Goal: Task Accomplishment & Management: Manage account settings

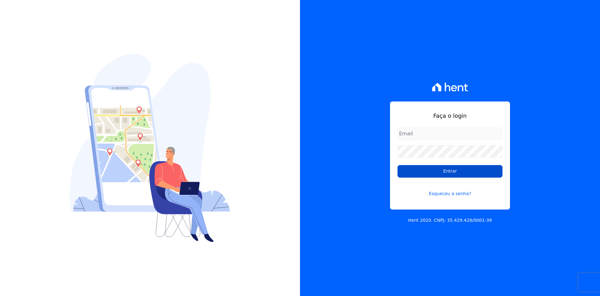
type input "[EMAIL_ADDRESS][DOMAIN_NAME]"
click at [453, 173] on input "Entrar" at bounding box center [450, 171] width 105 height 13
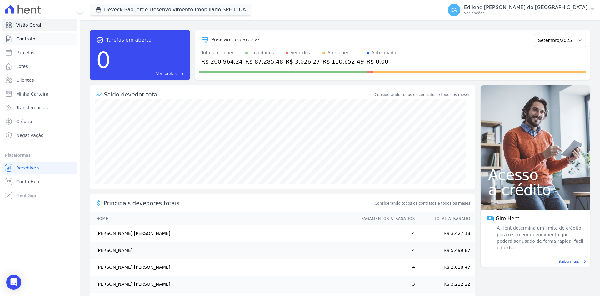
click at [28, 40] on span "Contratos" at bounding box center [26, 39] width 21 height 6
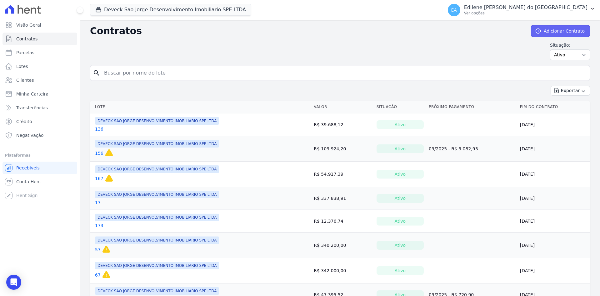
click at [558, 32] on link "Adicionar Contrato" at bounding box center [560, 31] width 59 height 12
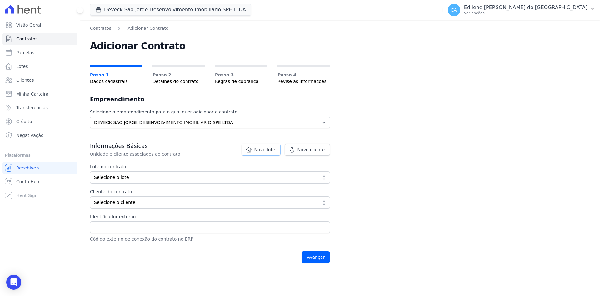
click at [274, 147] on span "Novo lote" at bounding box center [265, 149] width 21 height 6
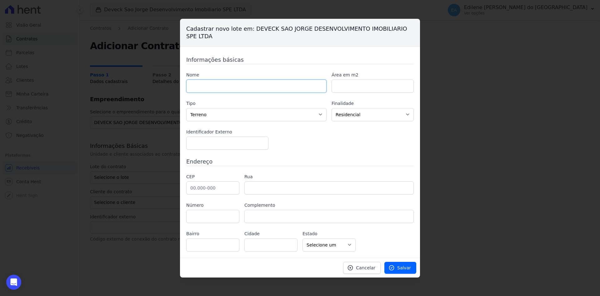
click at [226, 86] on input "text" at bounding box center [256, 85] width 140 height 13
type input "121"
click at [401, 269] on span "Salvar" at bounding box center [404, 267] width 14 height 6
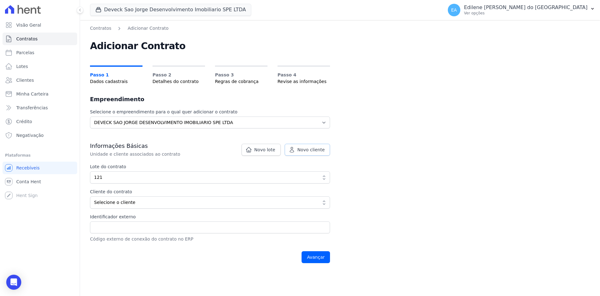
click at [305, 148] on span "Novo cliente" at bounding box center [311, 149] width 27 height 6
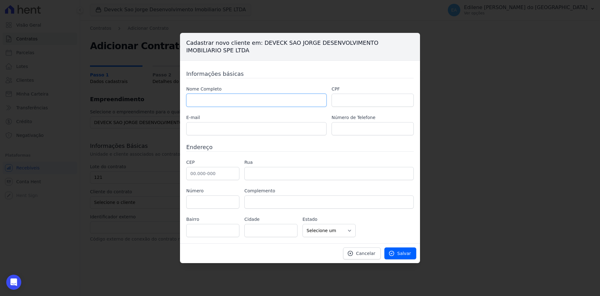
click at [215, 98] on input "text" at bounding box center [256, 100] width 140 height 13
type input "[PERSON_NAME] [PERSON_NAME]"
type input "430.204.518-33"
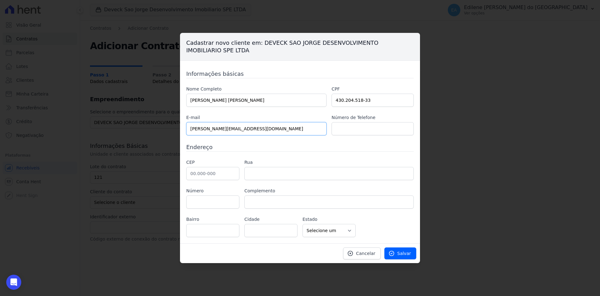
type input "alana.sbraga@hotmail.com"
type input "(11) 961611303"
click at [209, 171] on input "text" at bounding box center [212, 173] width 53 height 13
type input "06.086-120"
click at [258, 174] on input "text" at bounding box center [330, 173] width 170 height 13
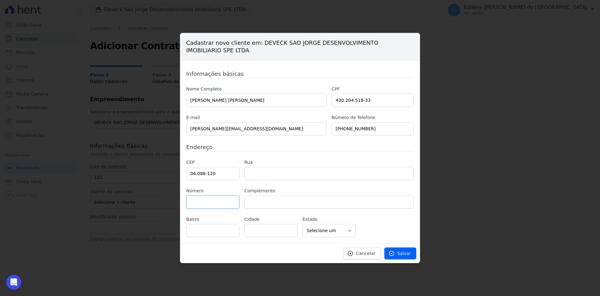
type input "Rua Adolpho Bozzi"
type input "Vila Osasco"
type input "Osasco"
select select "SP"
click at [195, 204] on input "text" at bounding box center [212, 201] width 53 height 13
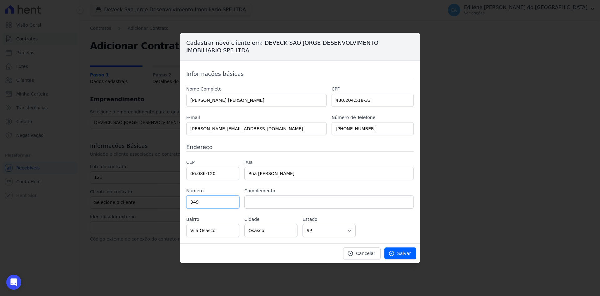
type input "349"
click at [286, 199] on input "text" at bounding box center [330, 201] width 170 height 13
type input "apto. 203"
click at [394, 251] on icon at bounding box center [392, 253] width 6 height 6
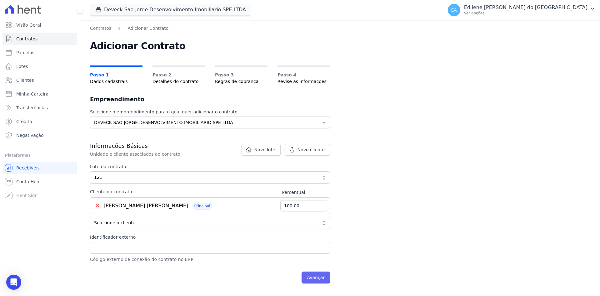
click at [323, 278] on input "Avançar" at bounding box center [316, 277] width 28 height 12
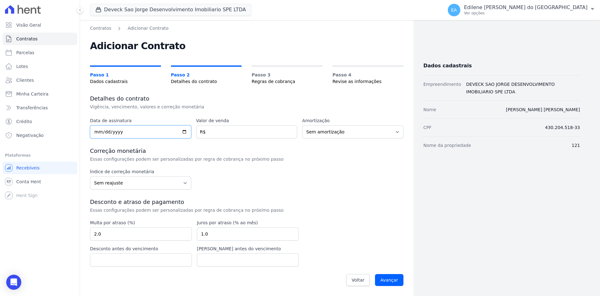
click at [119, 132] on input "date" at bounding box center [140, 131] width 101 height 13
click at [98, 133] on input "date" at bounding box center [140, 131] width 101 height 13
type input "2025-08-30"
type input "51532.89"
click at [183, 184] on select "Sem reajuste Média dos últimos 12 meses acumulado de INCCM Média dos últimos 12…" at bounding box center [140, 182] width 101 height 13
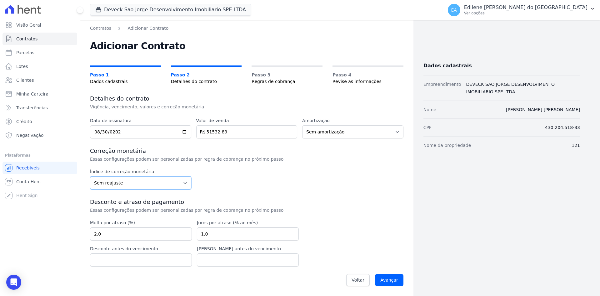
select select "inccdi"
click at [90, 176] on select "Sem reajuste Média dos últimos 12 meses acumulado de INCCM Média dos últimos 12…" at bounding box center [140, 182] width 101 height 13
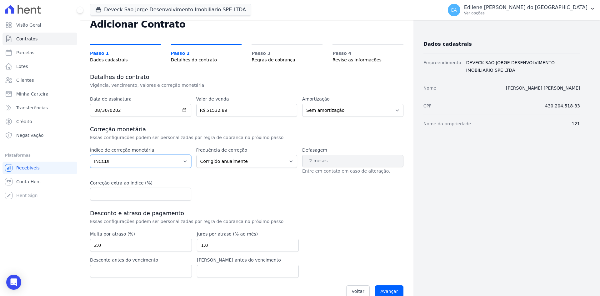
scroll to position [31, 0]
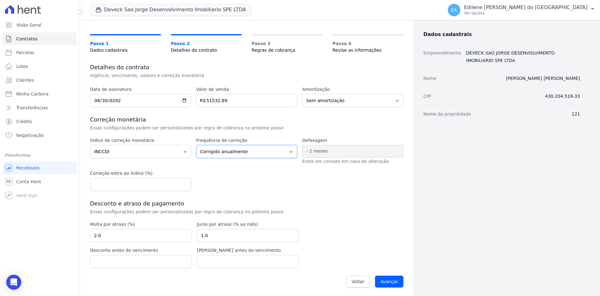
click at [286, 150] on select "Corrigido semestralmente Corrigido mensalmente Corrigido anualmente" at bounding box center [246, 151] width 101 height 13
select select "monthly"
click at [196, 145] on select "Corrigido semestralmente Corrigido mensalmente Corrigido anualmente" at bounding box center [246, 151] width 101 height 13
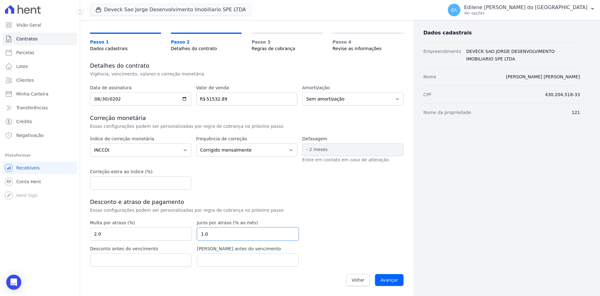
drag, startPoint x: 214, startPoint y: 233, endPoint x: 198, endPoint y: 234, distance: 16.6
click at [198, 234] on input "1.0" at bounding box center [248, 233] width 102 height 13
type input "0.03"
click at [386, 276] on input "Avançar" at bounding box center [389, 280] width 28 height 12
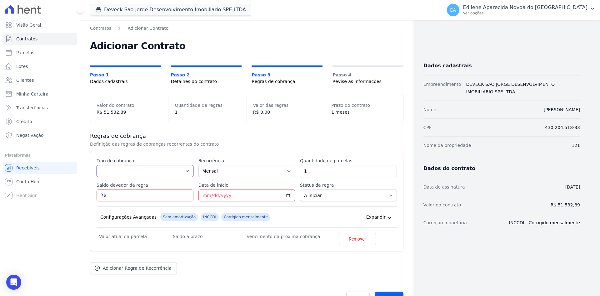
click at [186, 171] on select "Parcela Normal Entrada Sinal Intercalada Chaves Pré-chaves Pós-chaves Impostos …" at bounding box center [145, 171] width 97 height 12
select select "down_payment"
click at [97, 165] on select "Parcela Normal Entrada Sinal Intercalada Chaves Pré-chaves Pós-chaves Impostos …" at bounding box center [145, 171] width 97 height 12
click at [148, 196] on input "Saldo devedor da regra" at bounding box center [145, 195] width 97 height 12
type input "25088.00"
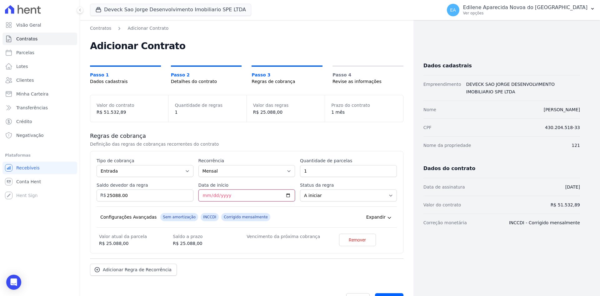
click at [202, 194] on input "Data de início" at bounding box center [247, 195] width 97 height 12
type input "2025-09-10"
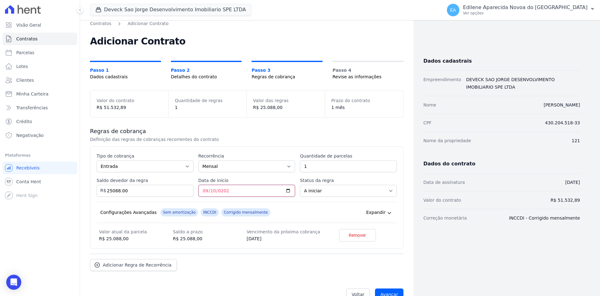
scroll to position [19, 0]
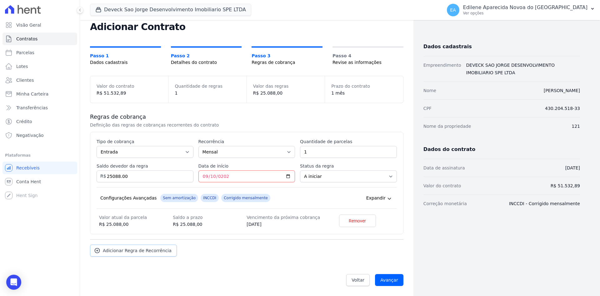
click at [157, 250] on span "Adicionar Regra de Recorrência" at bounding box center [137, 250] width 69 height 6
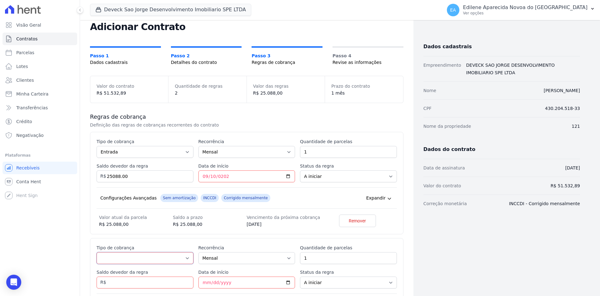
click at [184, 257] on select "Parcela Normal Entrada Sinal Intercalada Chaves Pré-chaves Pós-chaves Impostos …" at bounding box center [145, 258] width 97 height 12
select select "standard"
click at [97, 252] on select "Parcela Normal Entrada Sinal Intercalada Chaves Pré-chaves Pós-chaves Impostos …" at bounding box center [145, 258] width 97 height 12
click at [326, 260] on input "1" at bounding box center [348, 258] width 97 height 12
type input "6"
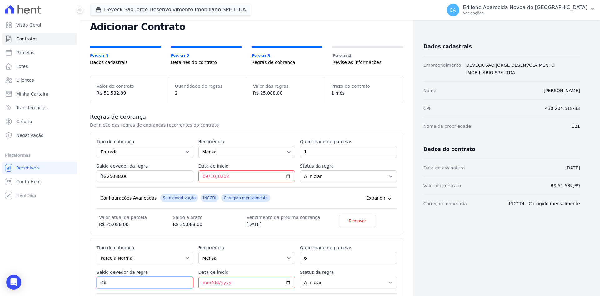
click at [117, 282] on input "Saldo devedor da regra" at bounding box center [145, 282] width 97 height 12
type input "1450.00"
click at [201, 282] on input "Data de início" at bounding box center [247, 282] width 97 height 12
type input "2025-09-29"
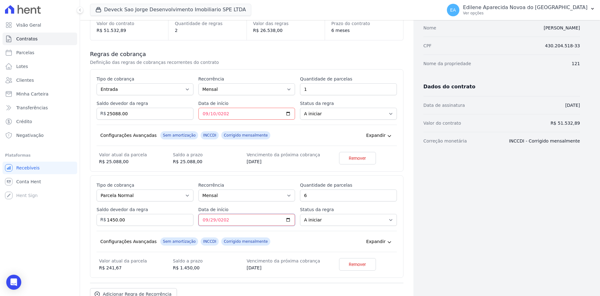
scroll to position [113, 0]
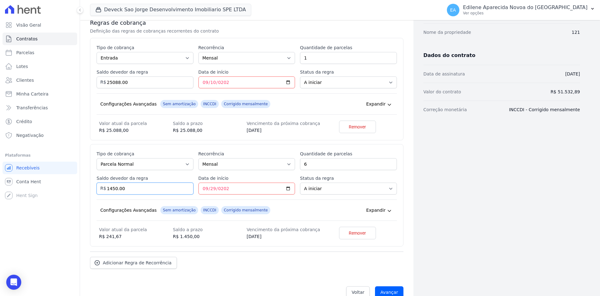
drag, startPoint x: 129, startPoint y: 186, endPoint x: 95, endPoint y: 186, distance: 33.8
click at [95, 186] on div "Esse tipo de parcela não entra no saldo devedor do contrato. Tipo de cobrança P…" at bounding box center [247, 195] width 314 height 102
type input "8700.00"
click at [231, 187] on input "2025-09-29" at bounding box center [247, 188] width 97 height 12
click at [130, 262] on span "Adicionar Regra de Recorrência" at bounding box center [137, 262] width 69 height 6
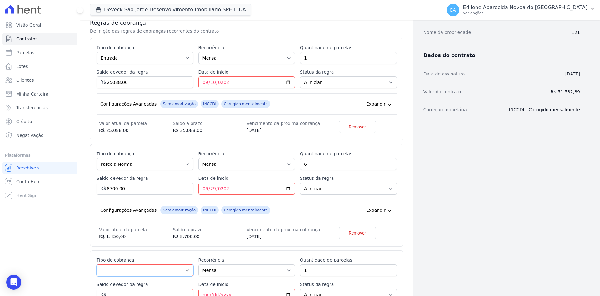
click at [184, 270] on select "Parcela Normal Entrada Sinal Intercalada Chaves Pré-chaves Pós-chaves Impostos …" at bounding box center [145, 270] width 97 height 12
select select "interleaved"
click at [97, 264] on select "Parcela Normal Entrada Sinal Intercalada Chaves Pré-chaves Pós-chaves Impostos …" at bounding box center [145, 270] width 97 height 12
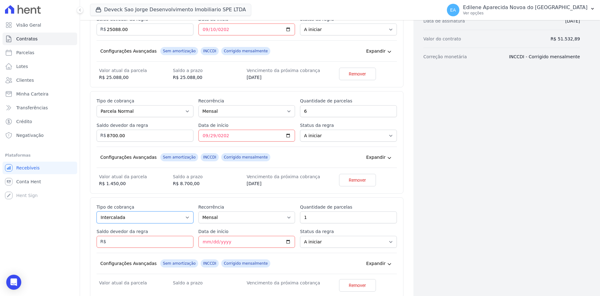
scroll to position [175, 0]
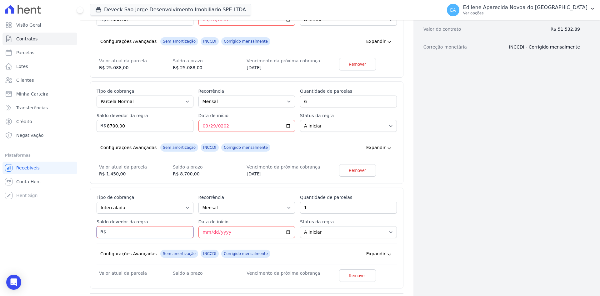
click at [139, 233] on input "Saldo devedor da regra" at bounding box center [145, 232] width 97 height 12
type input "6444.89"
click at [202, 231] on input "Data de início" at bounding box center [247, 232] width 97 height 12
type input "2025-10-31"
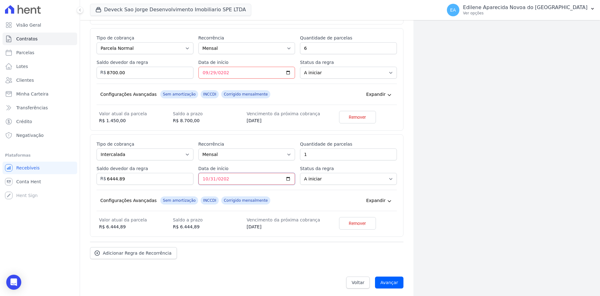
scroll to position [231, 0]
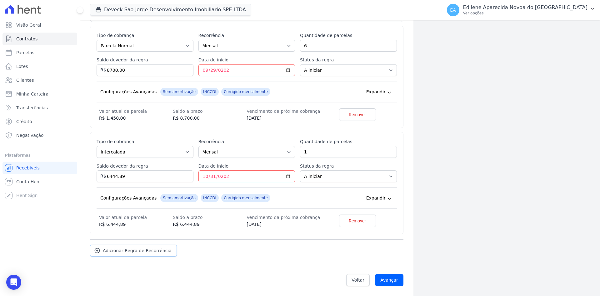
click at [160, 248] on span "Adicionar Regra de Recorrência" at bounding box center [137, 250] width 69 height 6
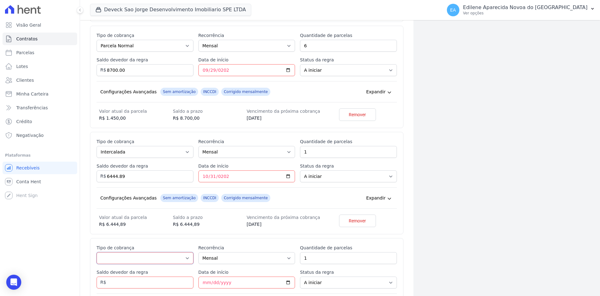
click at [187, 257] on select "Parcela Normal Entrada Sinal Intercalada Chaves Pré-chaves Pós-chaves Impostos …" at bounding box center [145, 258] width 97 height 12
select select "interleaved"
click at [97, 252] on select "Parcela Normal Entrada Sinal Intercalada Chaves Pré-chaves Pós-chaves Impostos …" at bounding box center [145, 258] width 97 height 12
click at [113, 283] on input "Saldo devedor da regra" at bounding box center [145, 282] width 97 height 12
type input "4000.00"
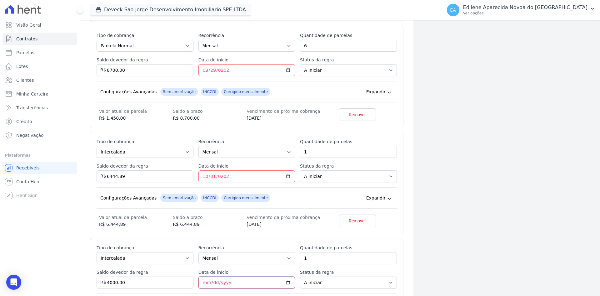
click at [204, 281] on input "Data de início" at bounding box center [247, 282] width 97 height 12
type input "2025-12-20"
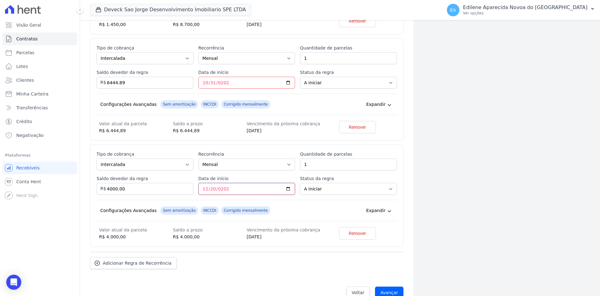
scroll to position [325, 0]
click at [157, 264] on span "Adicionar Regra de Recorrência" at bounding box center [137, 262] width 69 height 6
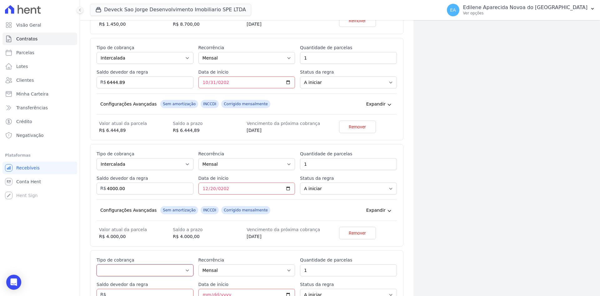
click at [186, 271] on select "Parcela Normal Entrada Sinal Intercalada Chaves Pré-chaves Pós-chaves Impostos …" at bounding box center [145, 270] width 97 height 12
select select "interleaved"
click at [97, 264] on select "Parcela Normal Entrada Sinal Intercalada Chaves Pré-chaves Pós-chaves Impostos …" at bounding box center [145, 270] width 97 height 12
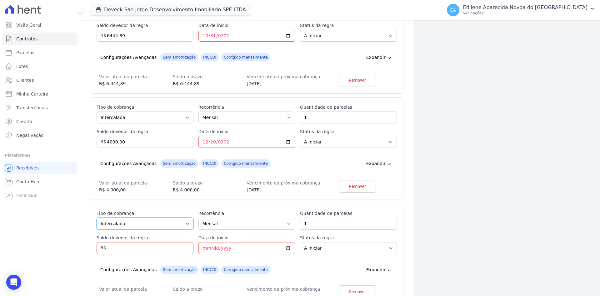
scroll to position [387, 0]
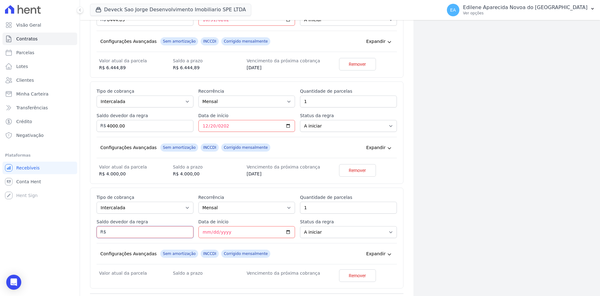
click at [129, 233] on input "Saldo devedor da regra" at bounding box center [145, 232] width 97 height 12
type input "7300.00"
click at [203, 232] on input "Data de início" at bounding box center [247, 232] width 97 height 12
type input "2026-03-30"
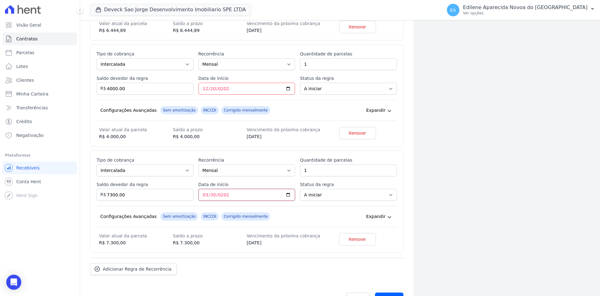
scroll to position [443, 0]
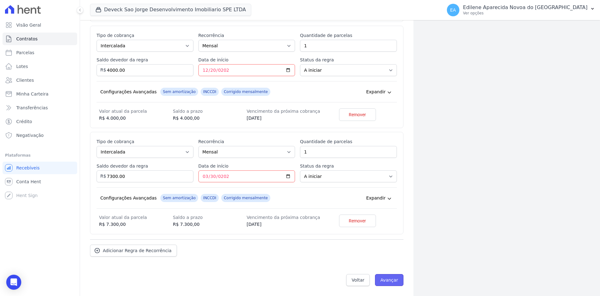
click at [382, 279] on input "Avançar" at bounding box center [389, 280] width 28 height 12
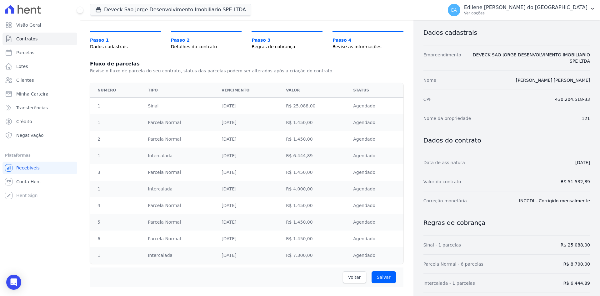
scroll to position [87, 0]
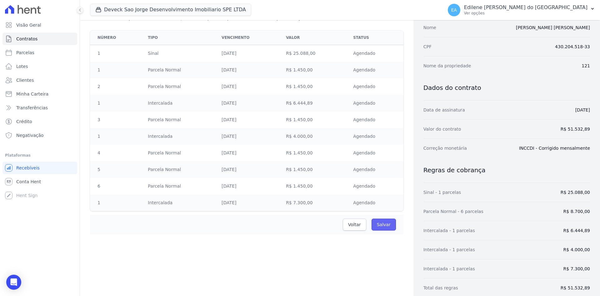
click at [385, 224] on input "Salvar" at bounding box center [384, 224] width 24 height 12
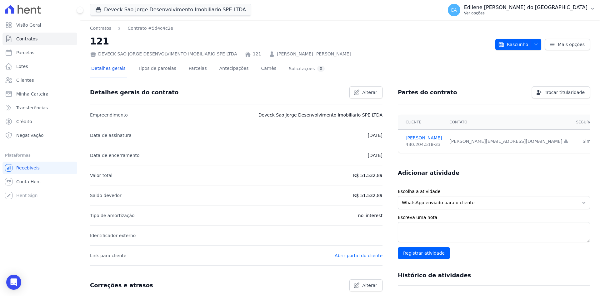
click at [500, 13] on p "Ver opções" at bounding box center [526, 13] width 124 height 5
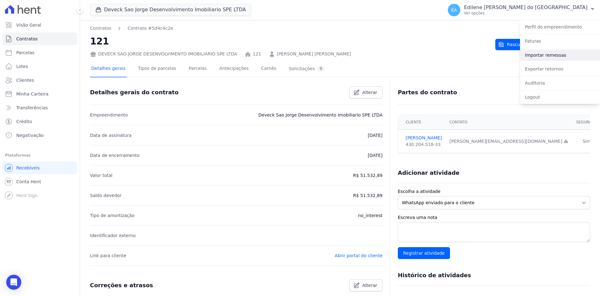
click at [544, 56] on link "Importar remessas" at bounding box center [560, 54] width 80 height 11
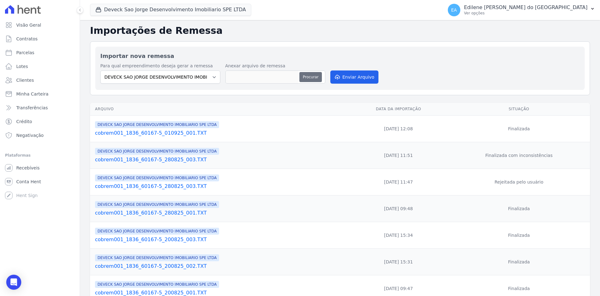
click at [311, 78] on button "Procurar" at bounding box center [311, 77] width 23 height 10
type input "cobrem001_1836_60167-5_080925_001.TXT"
click at [351, 76] on button "Enviar Arquivo" at bounding box center [355, 76] width 48 height 13
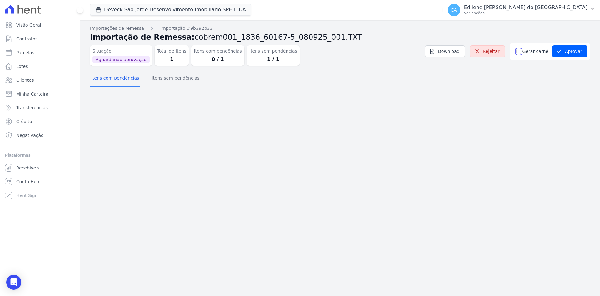
click at [522, 53] on input "Gerar carnê" at bounding box center [519, 51] width 5 height 5
checkbox input "true"
click at [573, 52] on button "Aprovar" at bounding box center [570, 51] width 35 height 12
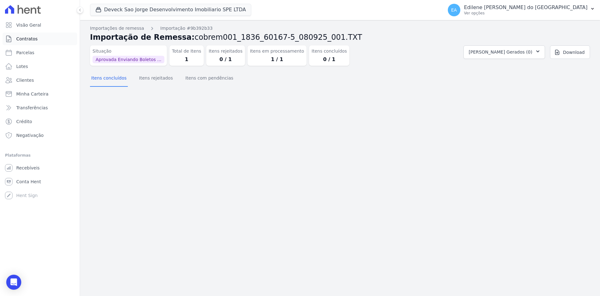
click at [28, 39] on span "Contratos" at bounding box center [26, 39] width 21 height 6
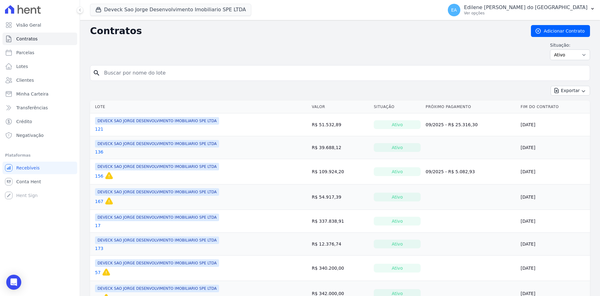
click at [145, 73] on input "search" at bounding box center [343, 73] width 487 height 13
type input "121"
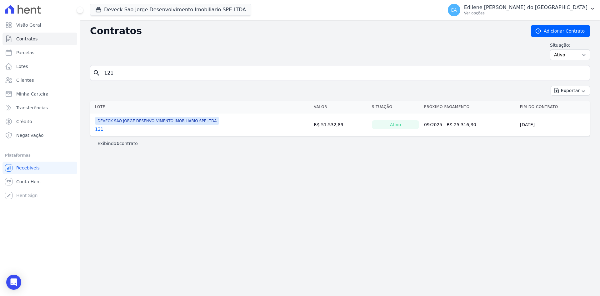
click at [99, 130] on link "121" at bounding box center [99, 129] width 8 height 6
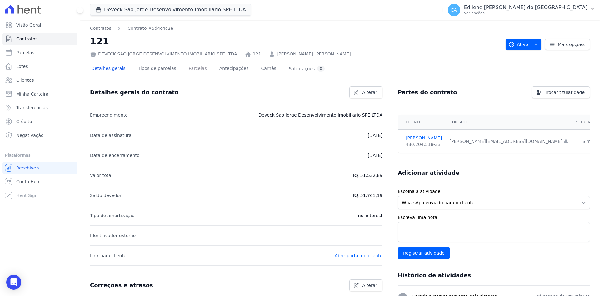
click at [188, 68] on link "Parcelas" at bounding box center [198, 69] width 21 height 17
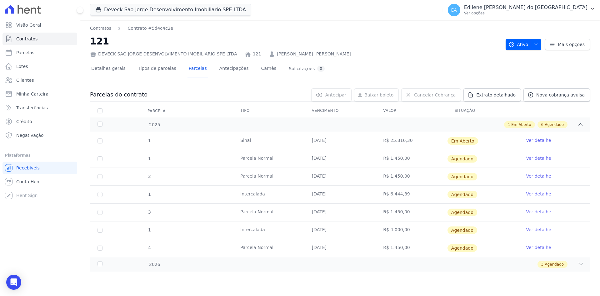
click at [534, 141] on link "Ver detalhe" at bounding box center [538, 140] width 25 height 6
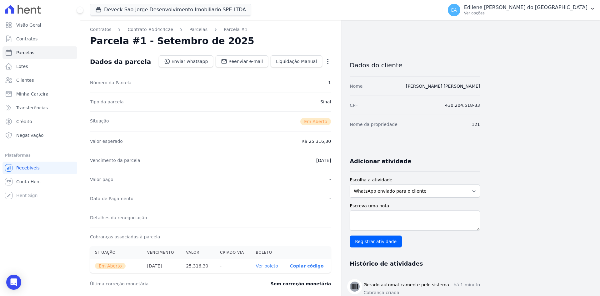
click at [271, 266] on link "Ver boleto" at bounding box center [267, 265] width 22 height 5
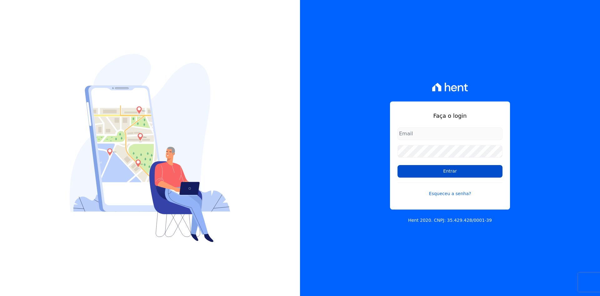
type input "[EMAIL_ADDRESS][DOMAIN_NAME]"
click at [455, 171] on input "Entrar" at bounding box center [450, 171] width 105 height 13
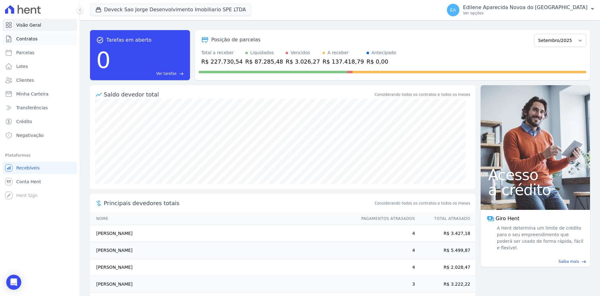
click at [22, 39] on span "Contratos" at bounding box center [26, 39] width 21 height 6
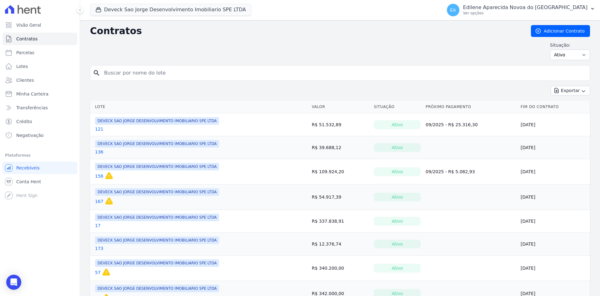
click at [137, 73] on input "search" at bounding box center [343, 73] width 487 height 13
type input "121"
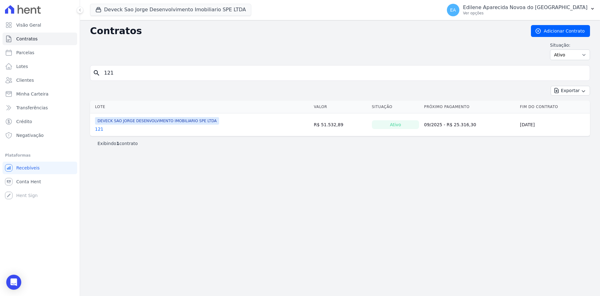
click at [100, 130] on link "121" at bounding box center [99, 129] width 8 height 6
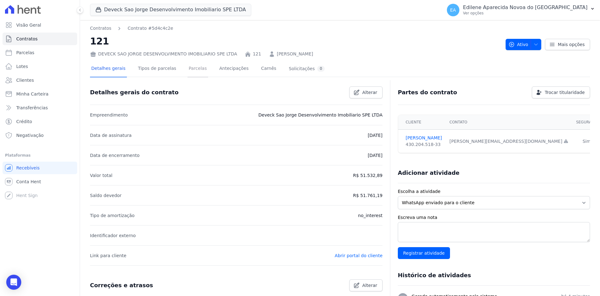
click at [188, 68] on link "Parcelas" at bounding box center [198, 69] width 21 height 17
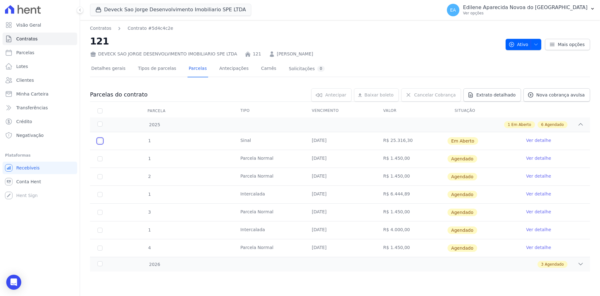
click at [101, 142] on input "checkbox" at bounding box center [100, 140] width 5 height 5
checkbox input "true"
click at [531, 140] on link "Ver detalhe" at bounding box center [538, 140] width 25 height 6
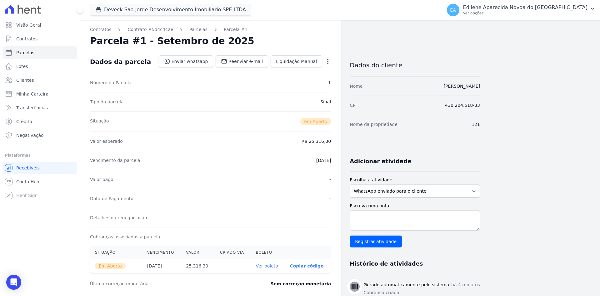
click at [329, 58] on icon "button" at bounding box center [328, 61] width 6 height 6
click at [293, 69] on link "Alterar" at bounding box center [301, 69] width 55 height 11
click at [318, 141] on dd "R$ 25.316,30" at bounding box center [316, 140] width 29 height 6
click at [308, 141] on dd "R$ 25.316,30" at bounding box center [316, 140] width 29 height 6
click at [285, 61] on span "Cancelar" at bounding box center [290, 61] width 19 height 6
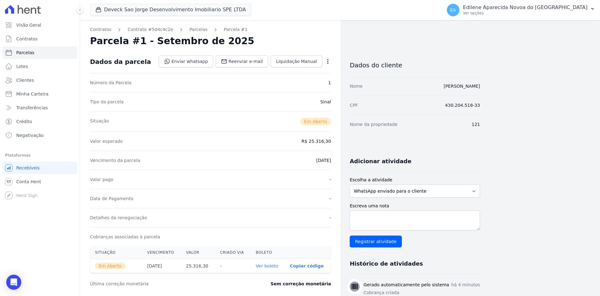
click at [328, 61] on icon "button" at bounding box center [327, 61] width 1 height 5
click at [308, 81] on link "Cancelar Cobrança" at bounding box center [301, 80] width 55 height 11
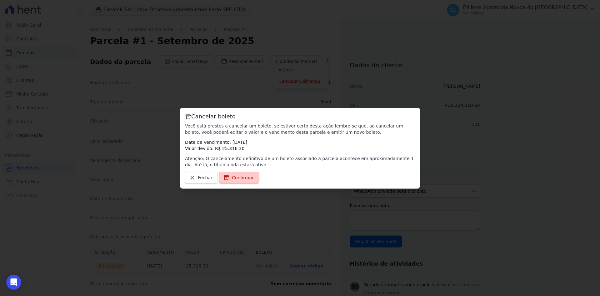
click at [241, 177] on span "Confirmar" at bounding box center [243, 177] width 22 height 6
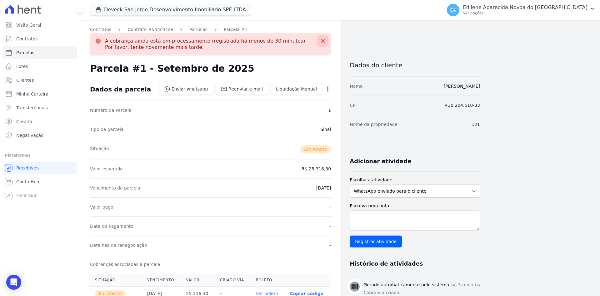
click at [325, 42] on icon at bounding box center [323, 41] width 6 height 6
